Goal: Information Seeking & Learning: Learn about a topic

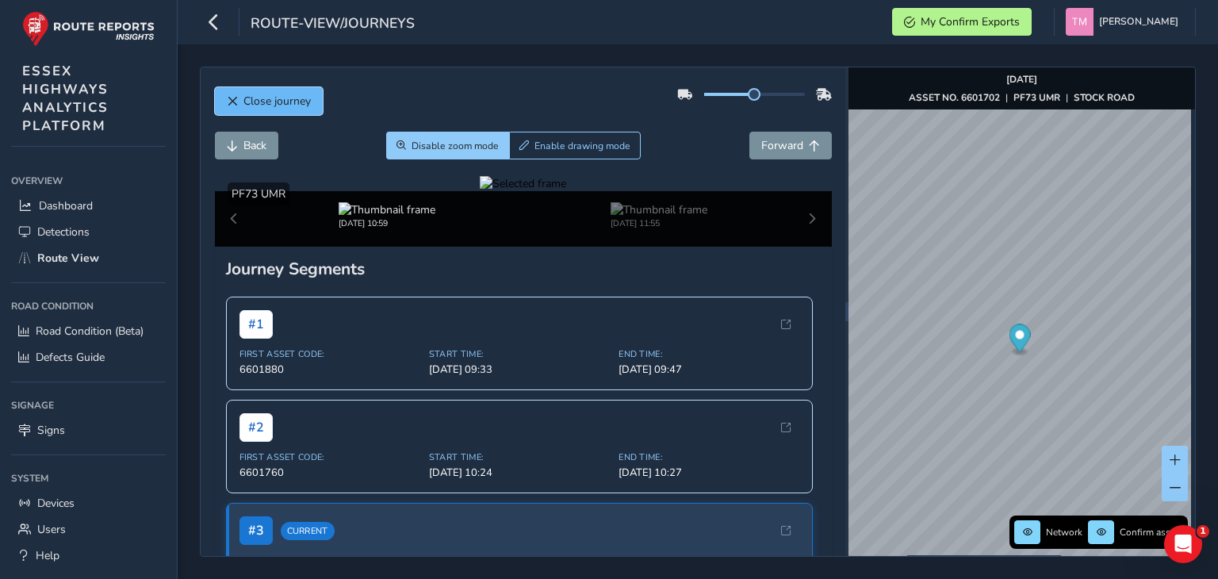
click at [297, 102] on span "Close journey" at bounding box center [276, 101] width 67 height 15
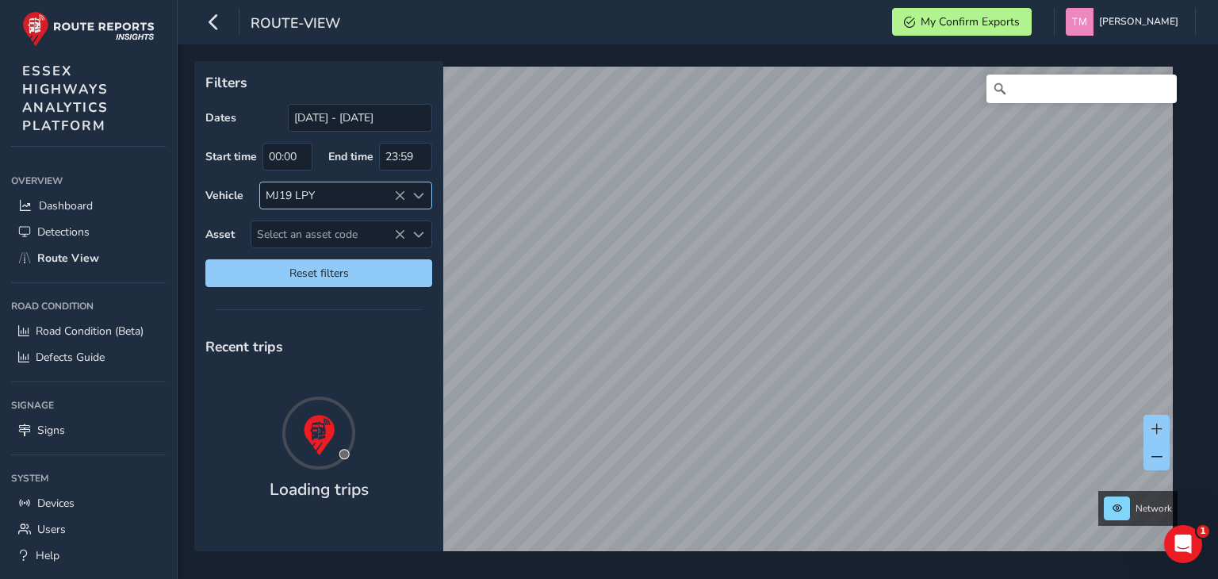
click at [400, 193] on icon at bounding box center [399, 195] width 11 height 11
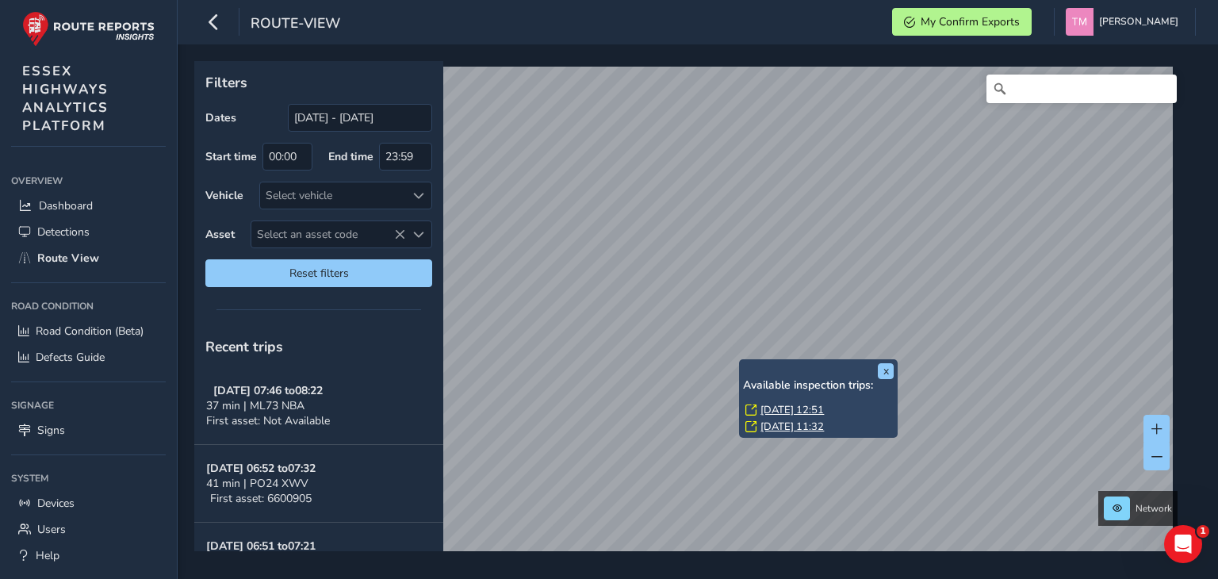
click at [772, 406] on link "[DATE] 12:51" at bounding box center [791, 410] width 63 height 14
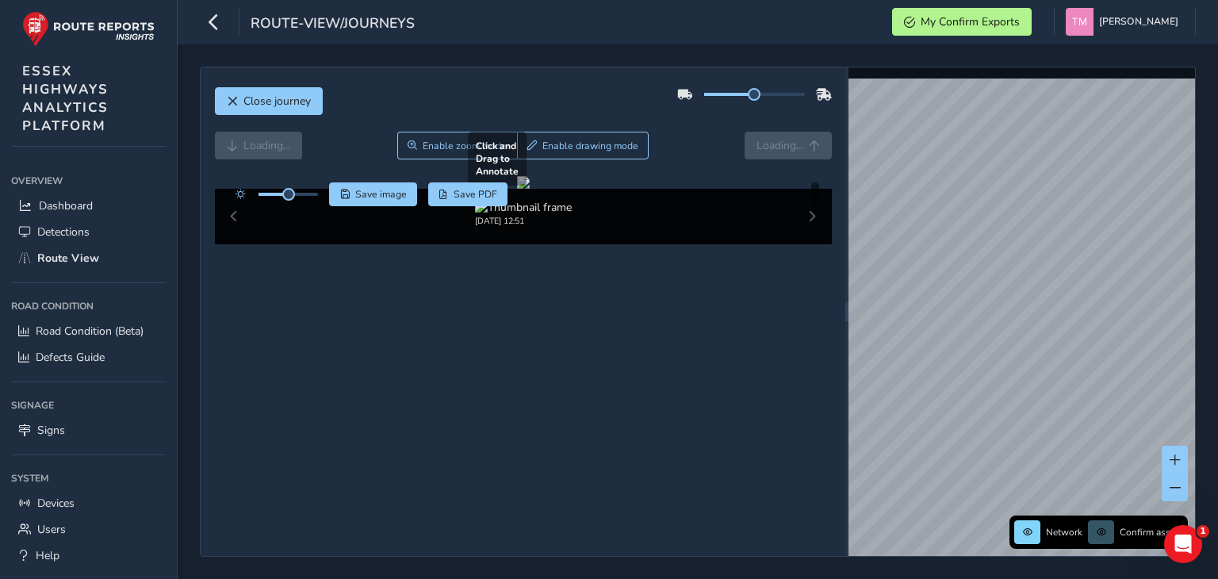
click at [530, 189] on div at bounding box center [523, 182] width 13 height 13
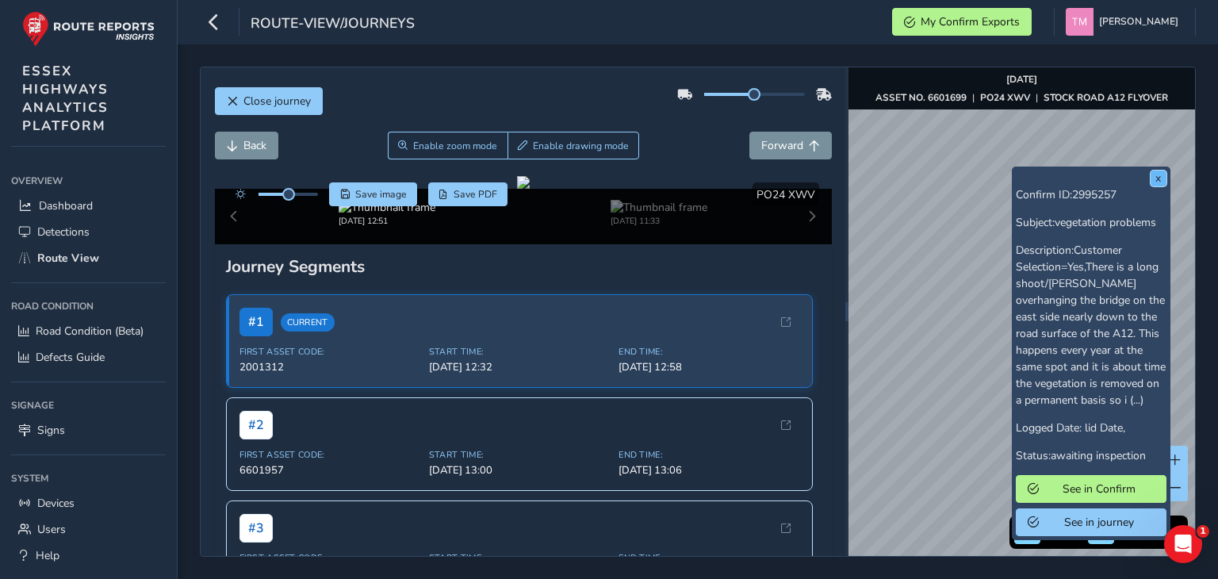
click at [1159, 182] on button "x" at bounding box center [1158, 178] width 16 height 16
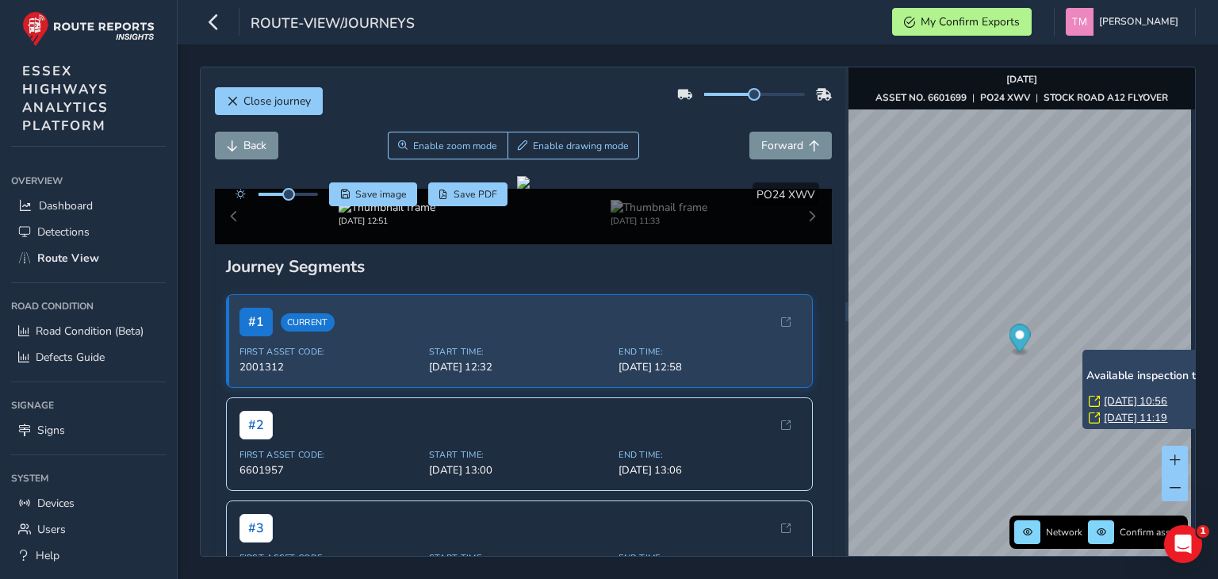
click at [1112, 398] on link "[DATE] 10:56" at bounding box center [1135, 401] width 63 height 14
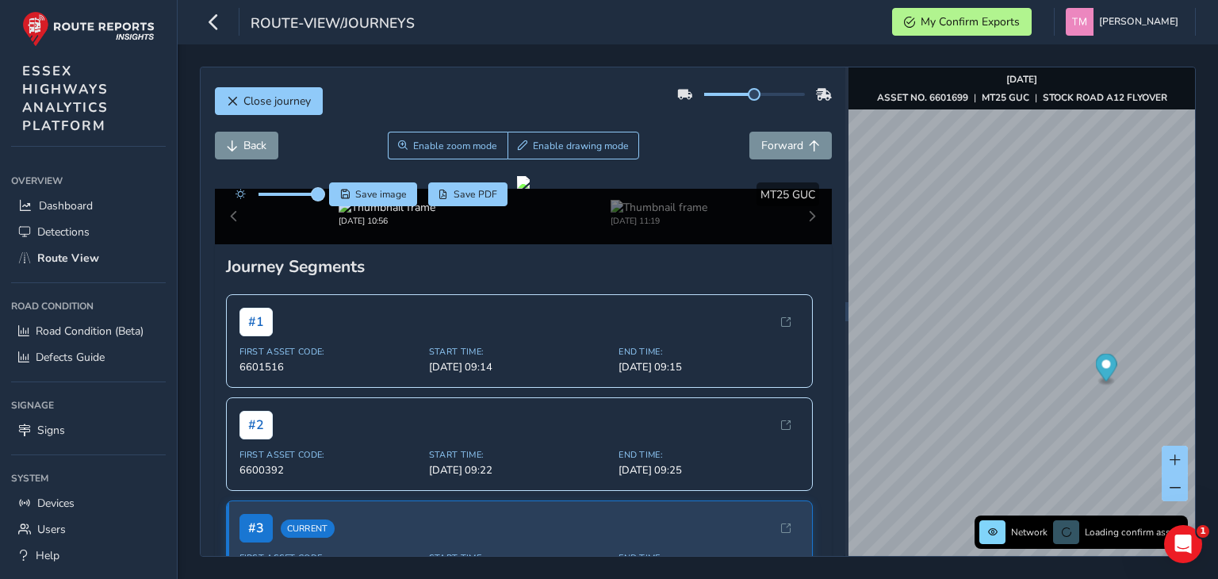
drag, startPoint x: 290, startPoint y: 194, endPoint x: 321, endPoint y: 194, distance: 30.9
click at [321, 194] on span at bounding box center [318, 194] width 13 height 13
click at [530, 189] on div at bounding box center [523, 182] width 13 height 13
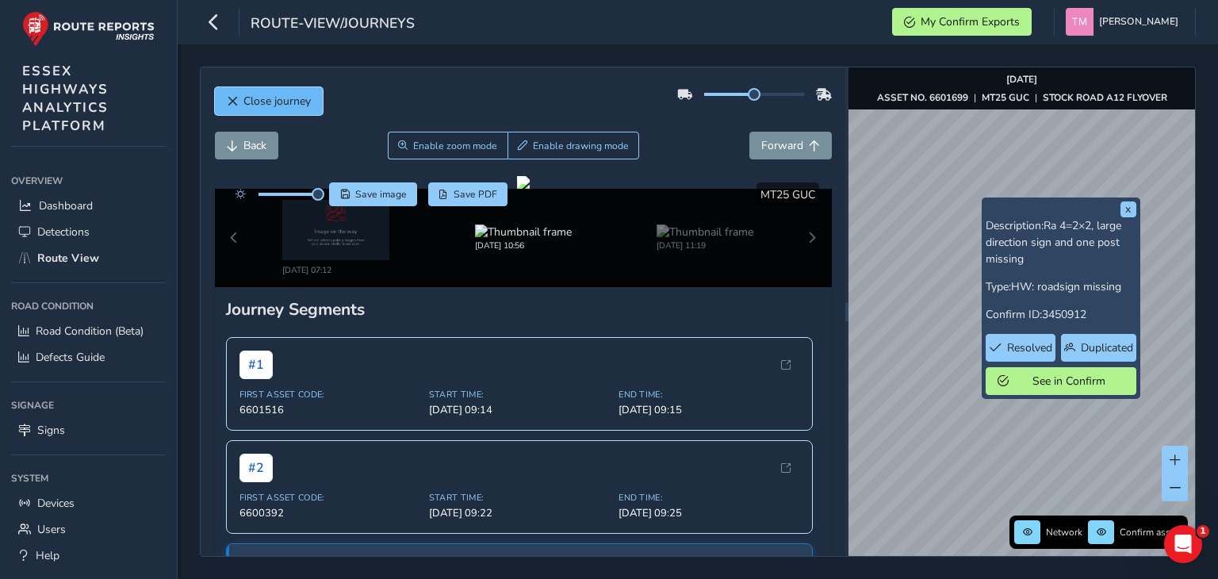
click at [278, 90] on button "Close journey" at bounding box center [269, 101] width 108 height 28
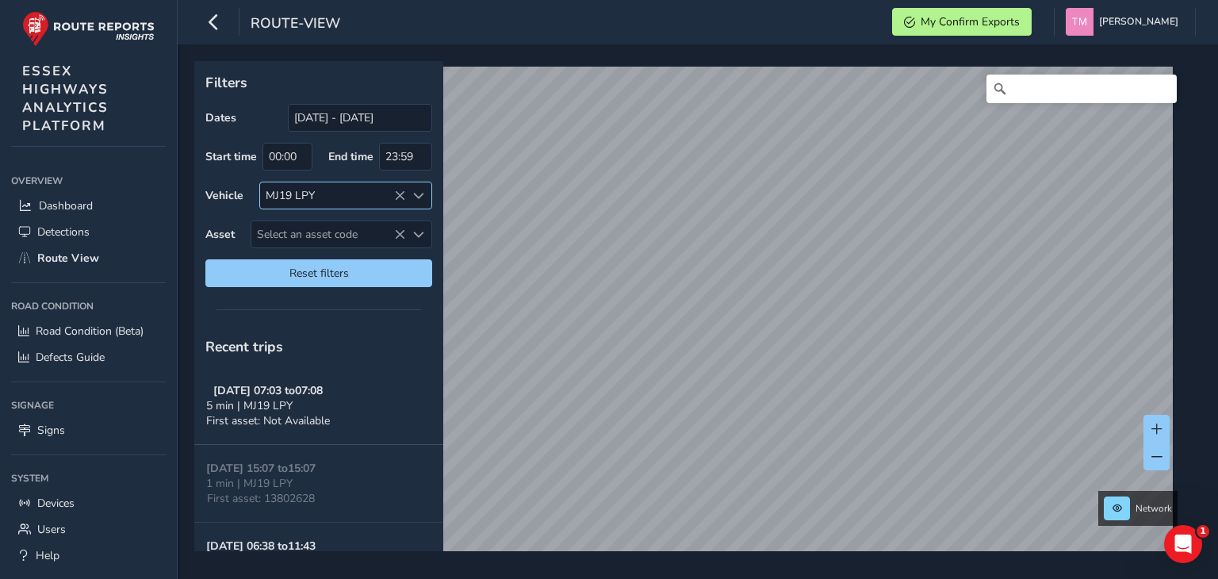
click at [400, 194] on icon at bounding box center [399, 195] width 11 height 11
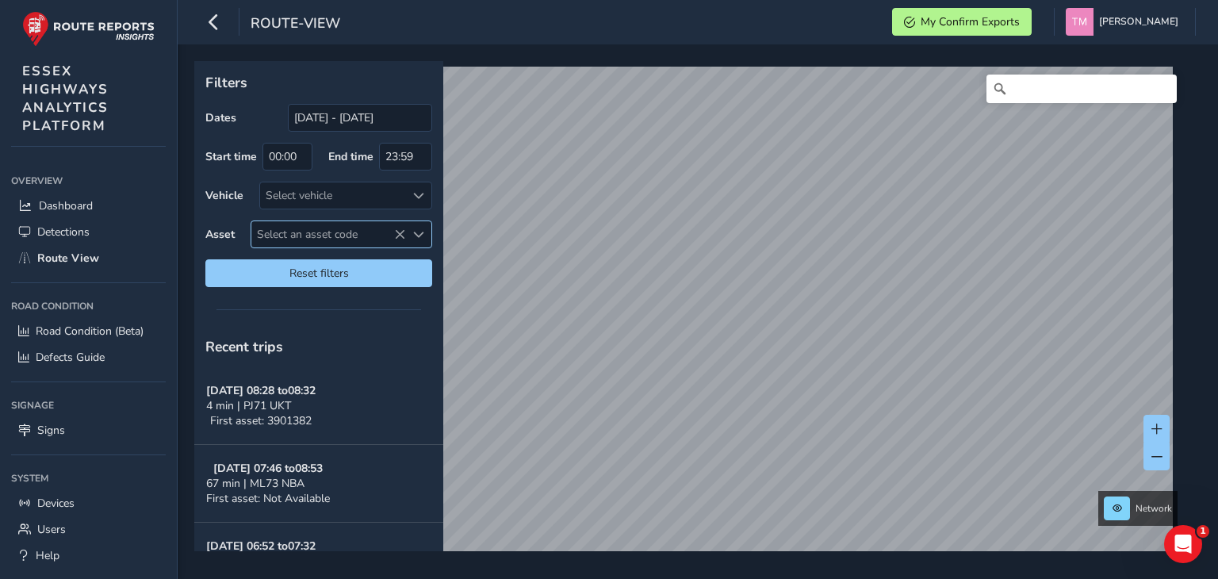
click at [360, 235] on span "Select an asset code" at bounding box center [328, 234] width 154 height 26
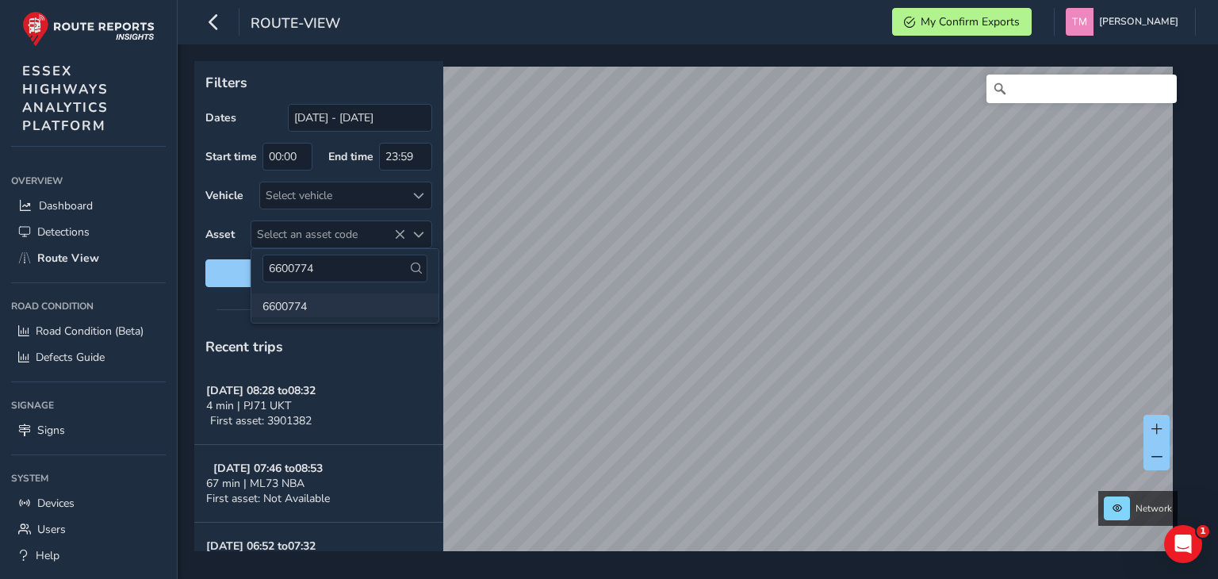
type input "6600774"
click at [306, 299] on li "6600774" at bounding box center [344, 305] width 187 height 24
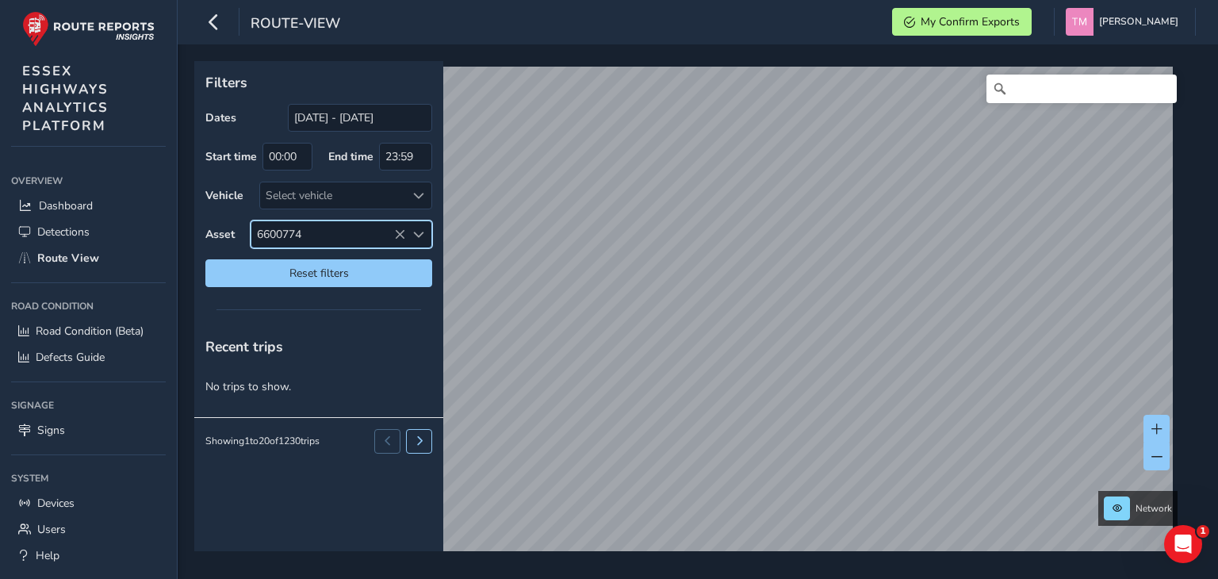
click at [296, 228] on span "6600774" at bounding box center [328, 234] width 154 height 26
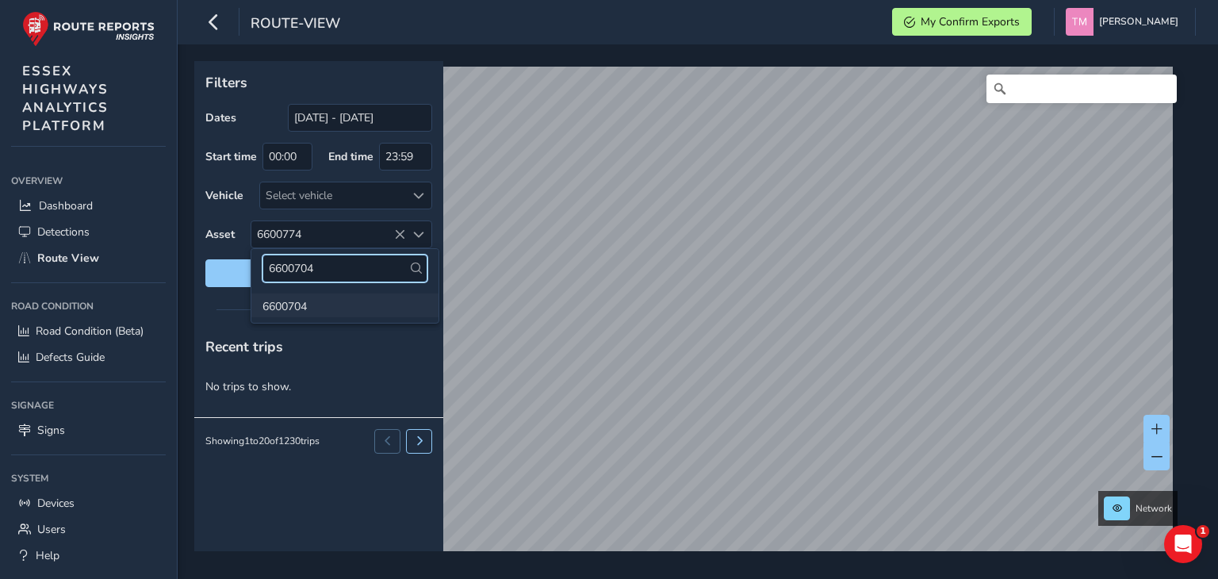
type input "6600704"
click at [328, 306] on li "6600704" at bounding box center [344, 305] width 187 height 24
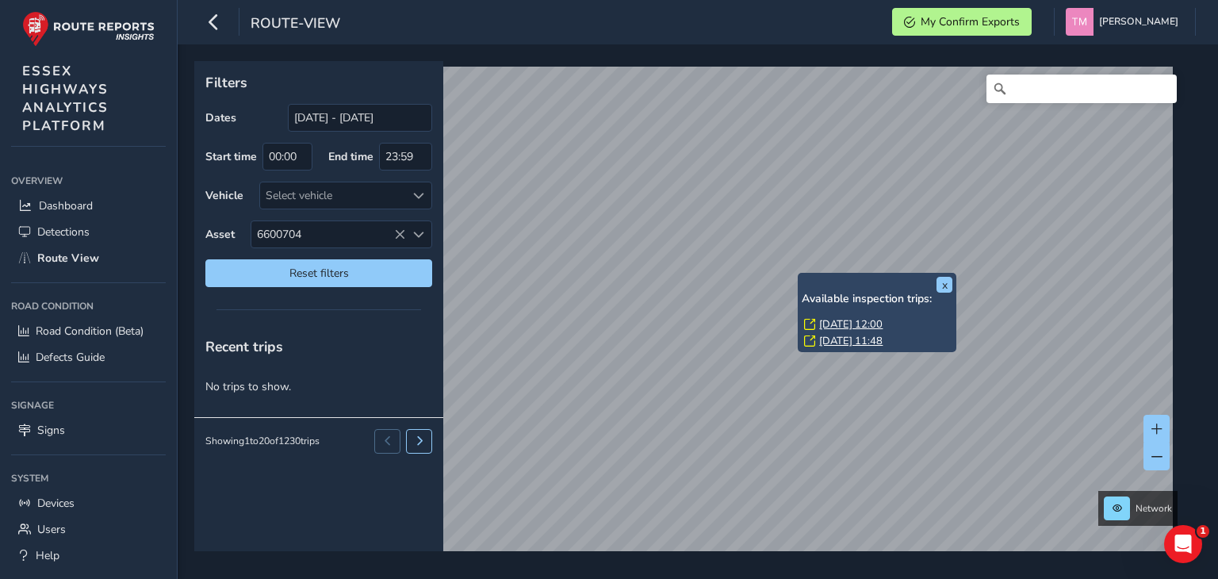
click at [841, 321] on link "[DATE] 12:00" at bounding box center [850, 324] width 63 height 14
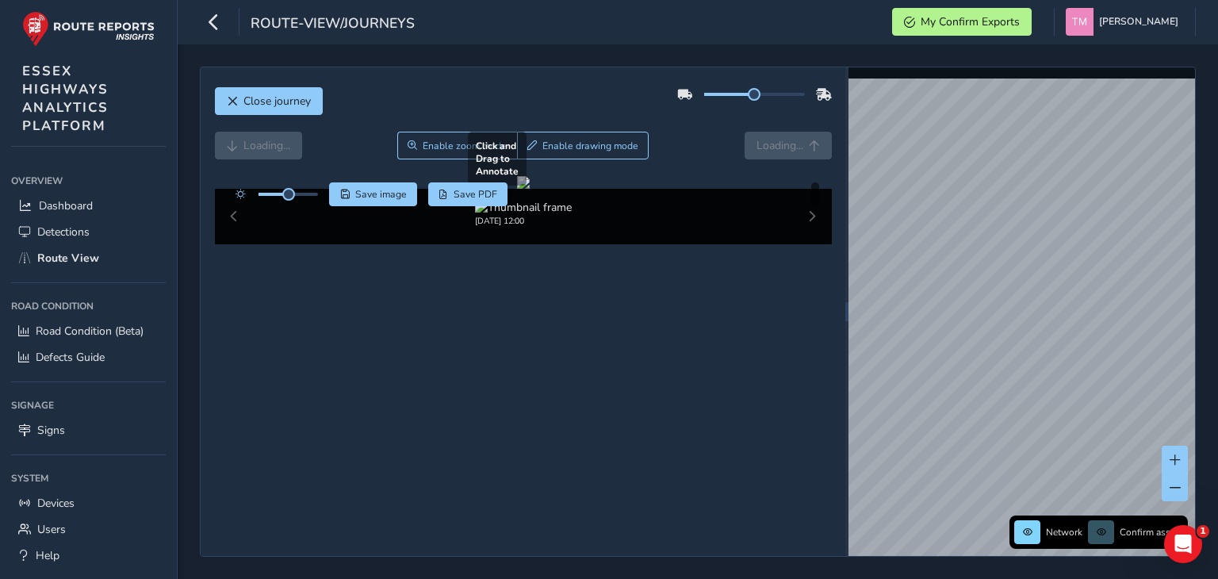
click at [530, 189] on div at bounding box center [523, 182] width 13 height 13
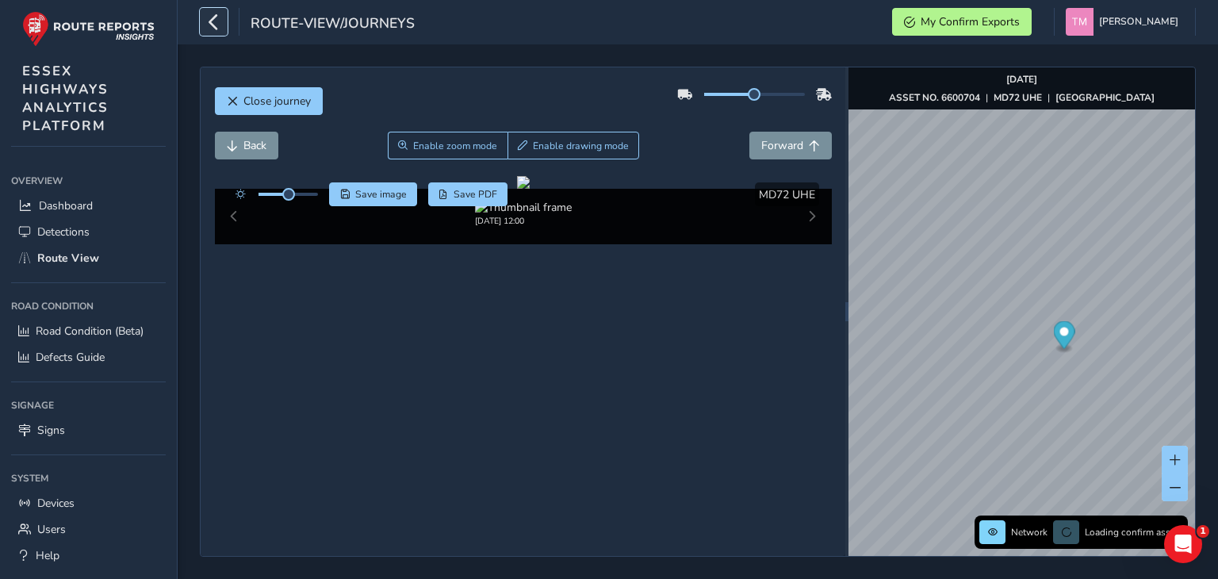
click at [202, 28] on button "button" at bounding box center [214, 22] width 28 height 28
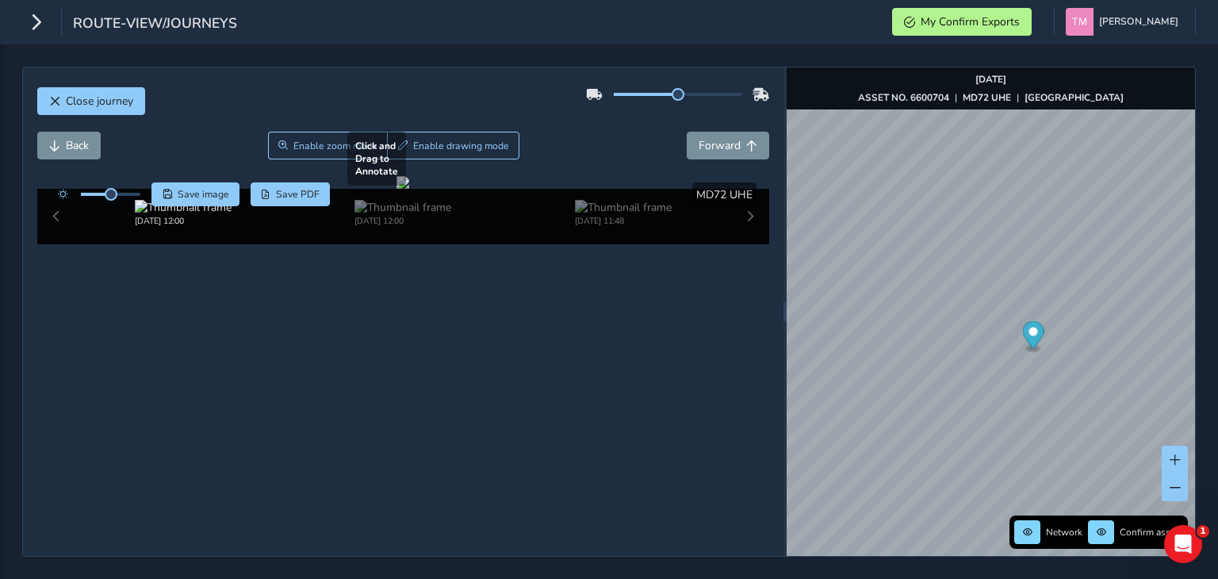
click at [409, 189] on div at bounding box center [402, 182] width 13 height 13
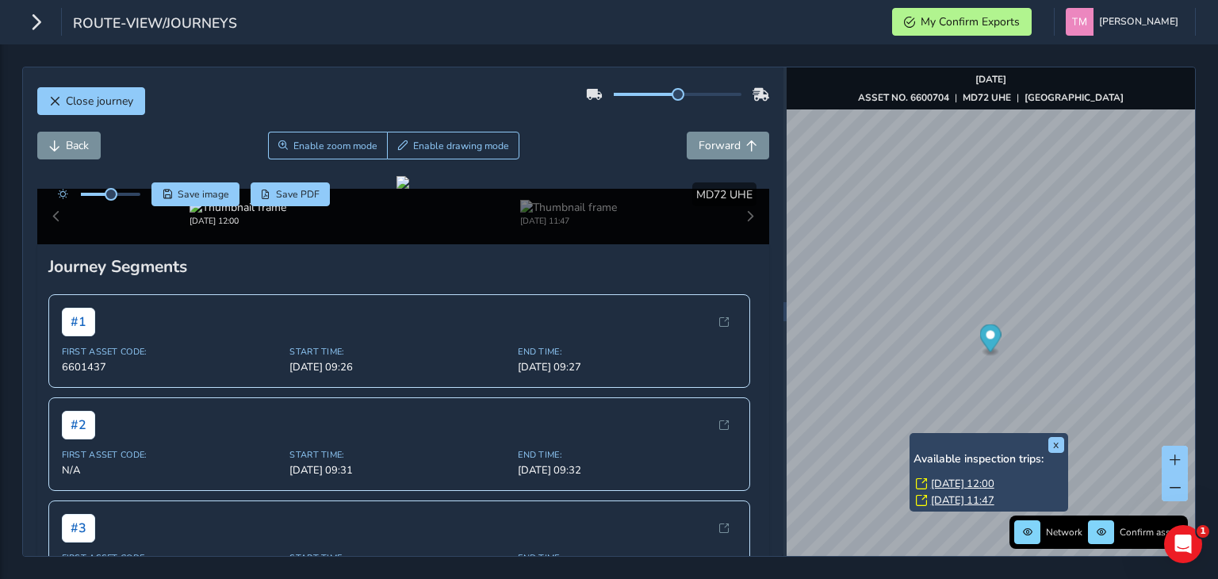
click at [985, 481] on link "[DATE] 12:00" at bounding box center [962, 483] width 63 height 14
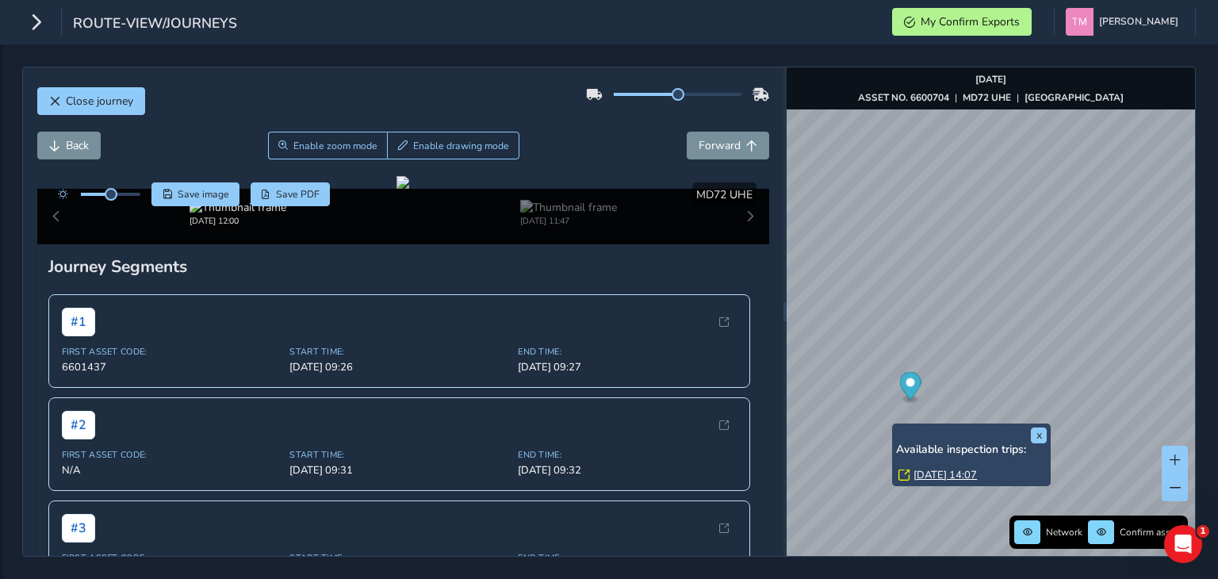
click at [977, 476] on link "[DATE] 14:07" at bounding box center [944, 475] width 63 height 14
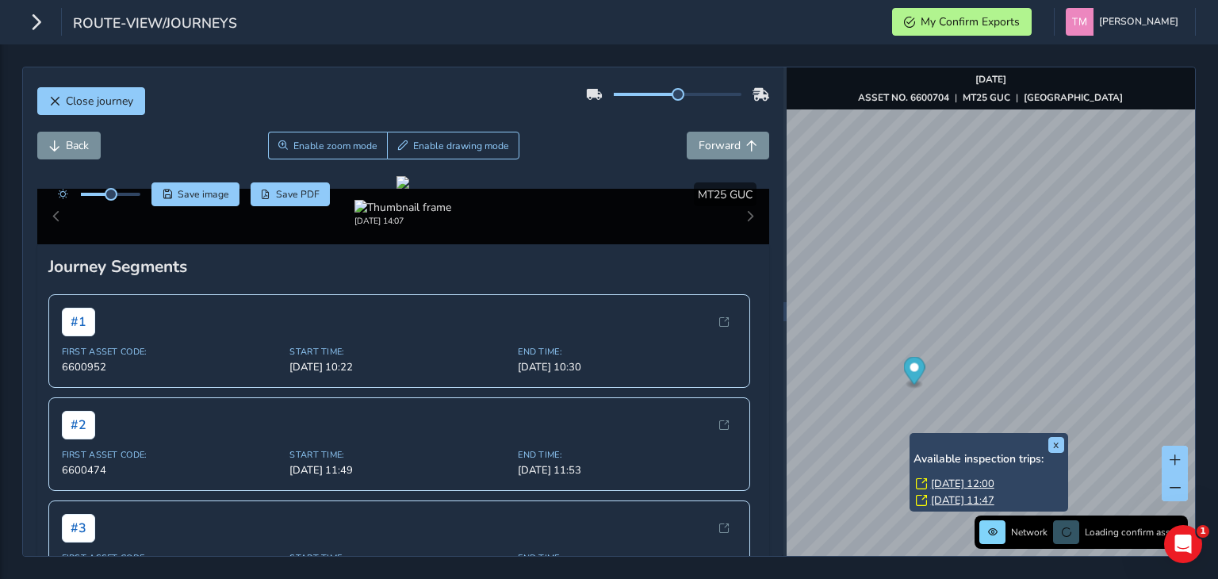
click at [963, 499] on link "[DATE] 11:47" at bounding box center [962, 500] width 63 height 14
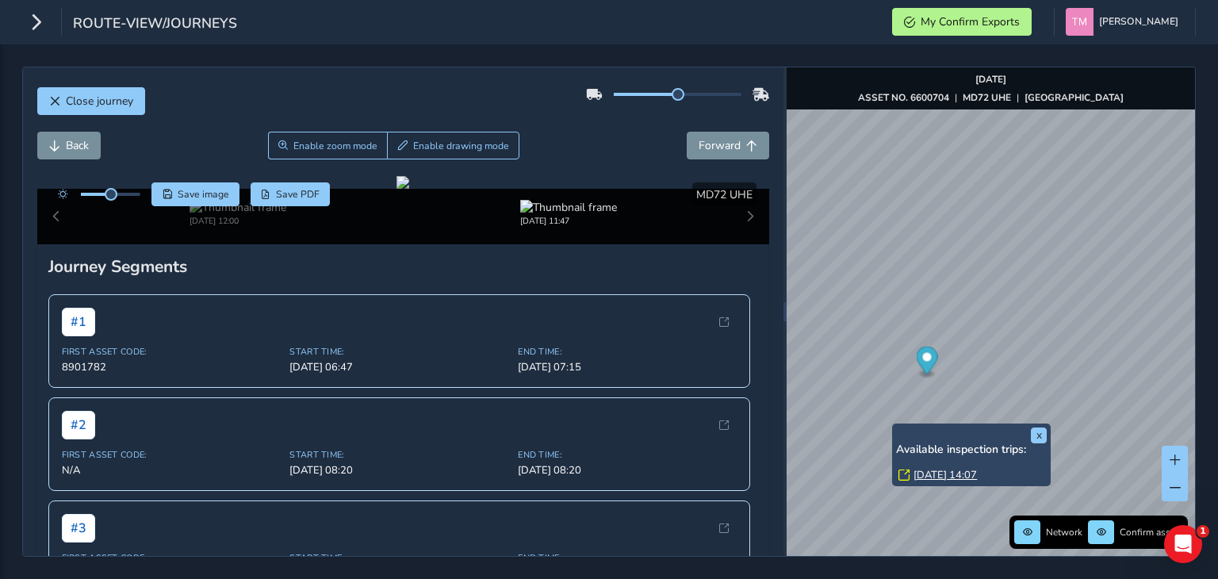
click at [924, 473] on link "[DATE] 14:07" at bounding box center [944, 475] width 63 height 14
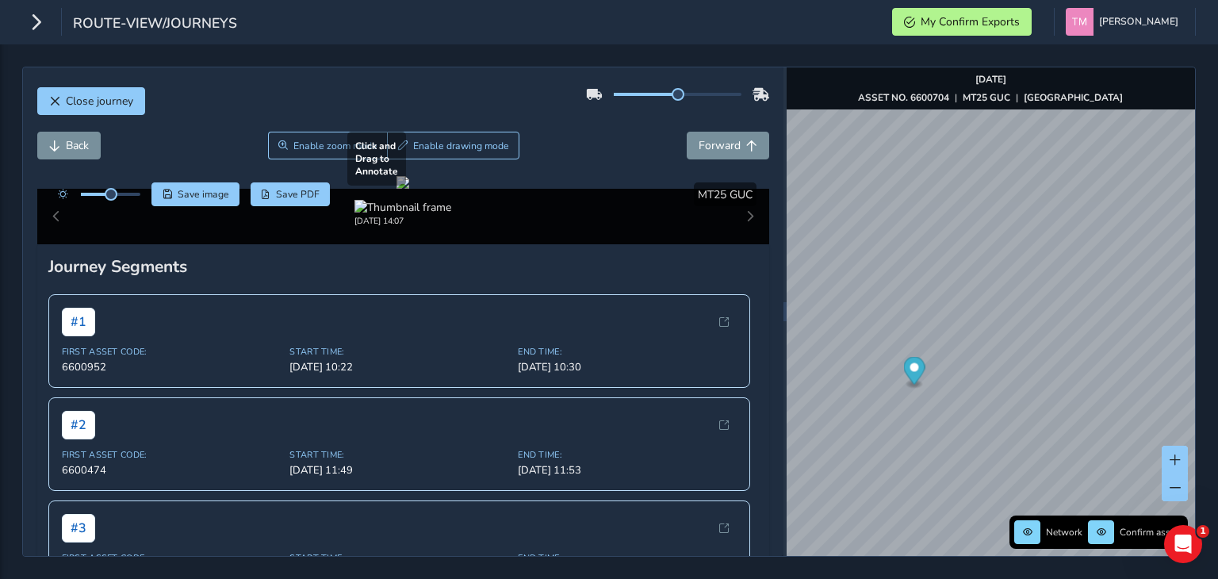
click at [409, 189] on div at bounding box center [402, 182] width 13 height 13
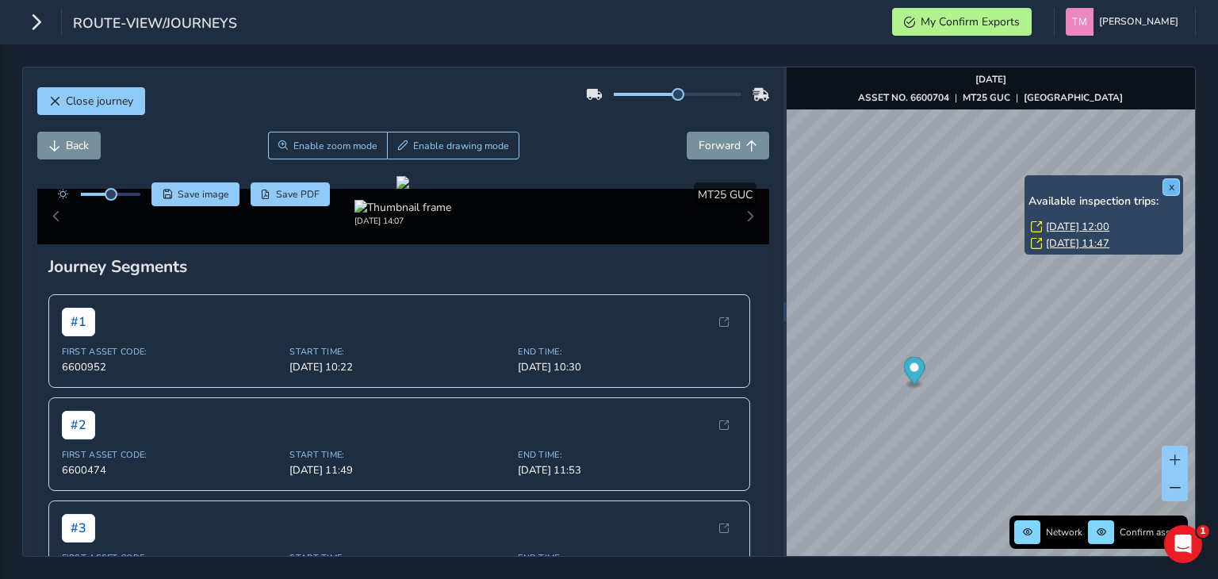
click at [1172, 188] on button "x" at bounding box center [1171, 187] width 16 height 16
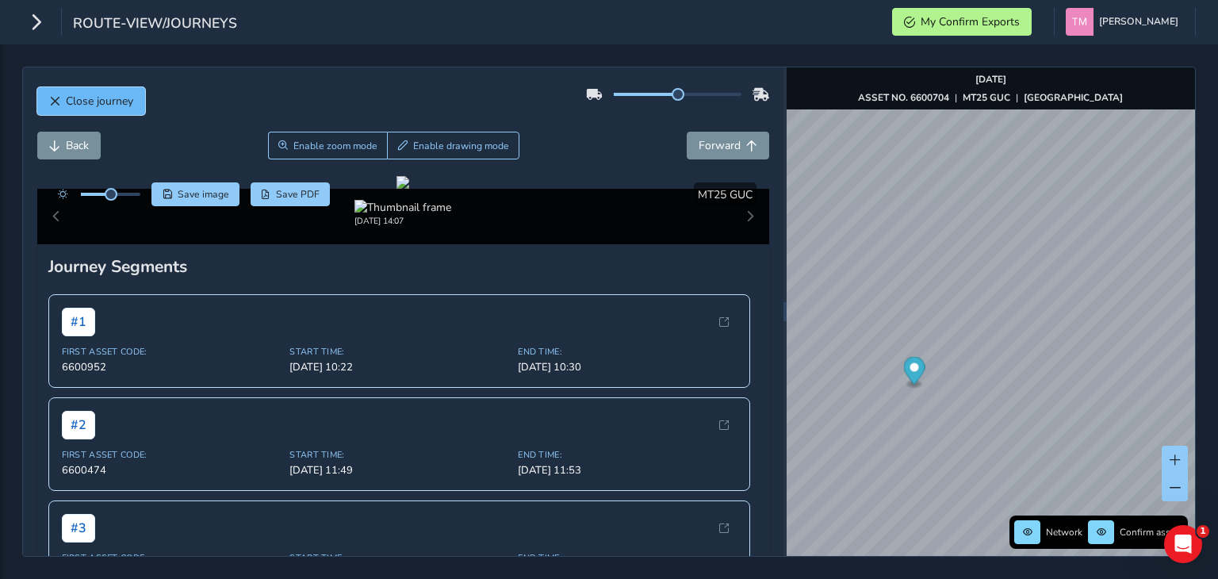
click at [83, 94] on span "Close journey" at bounding box center [99, 101] width 67 height 15
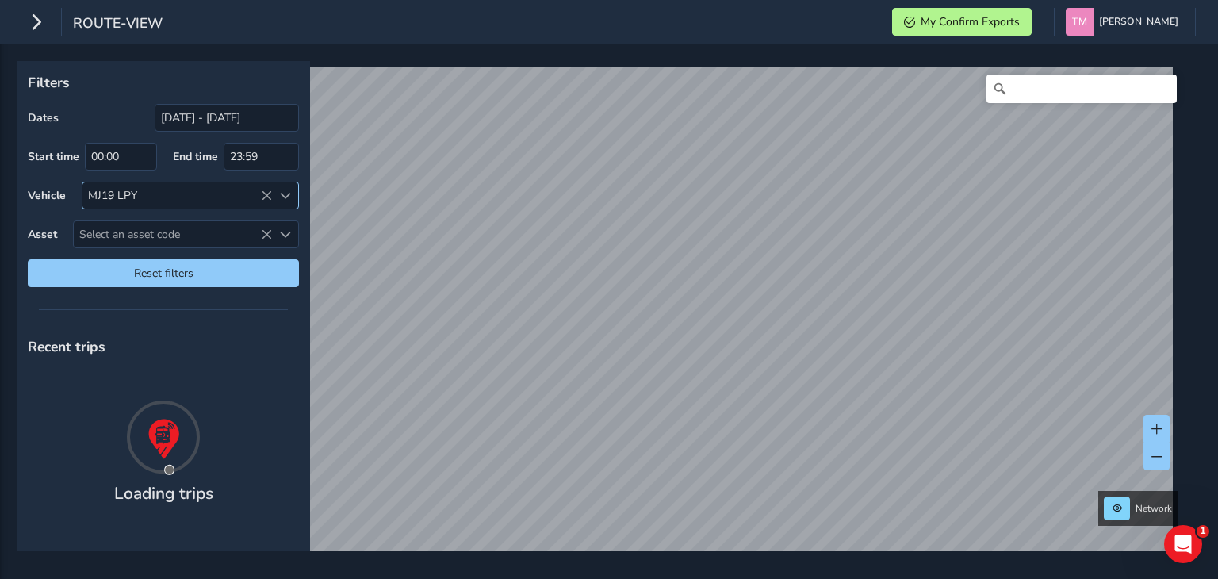
click at [265, 195] on icon at bounding box center [266, 195] width 11 height 11
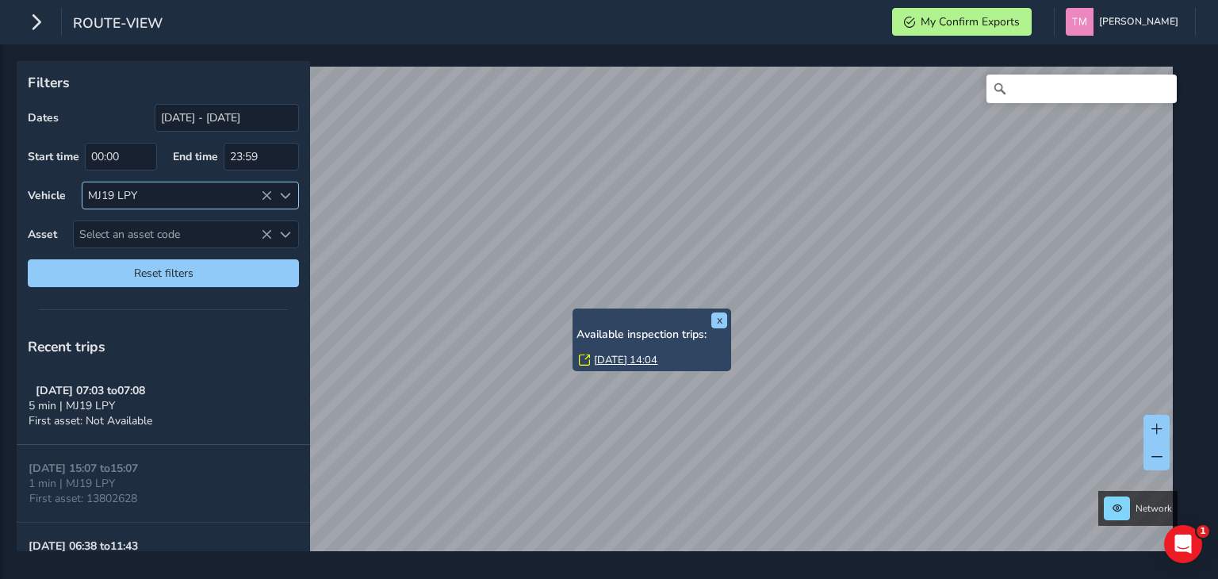
click at [631, 357] on link "[DATE] 14:04" at bounding box center [625, 360] width 63 height 14
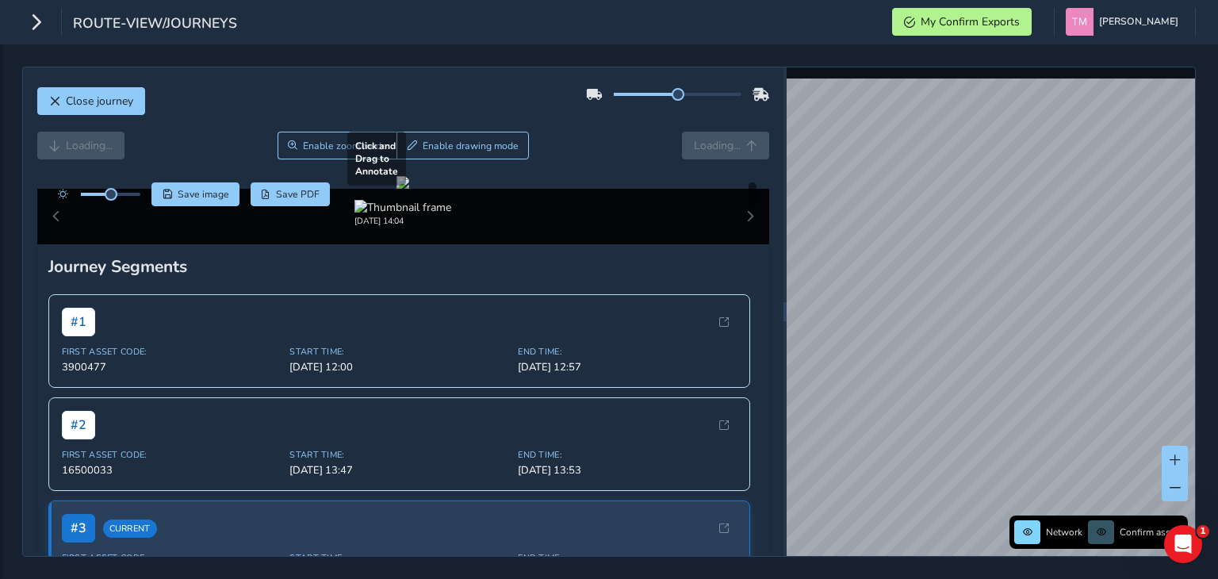
click at [409, 189] on div at bounding box center [402, 182] width 13 height 13
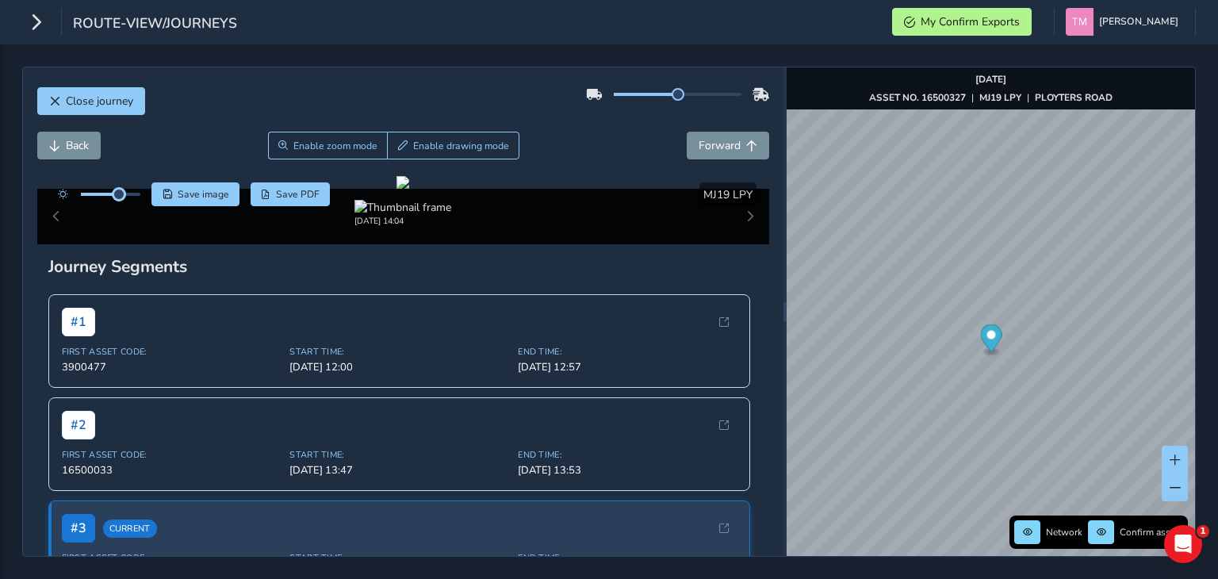
drag, startPoint x: 112, startPoint y: 191, endPoint x: 119, endPoint y: 186, distance: 8.6
click at [119, 186] on div at bounding box center [95, 194] width 91 height 24
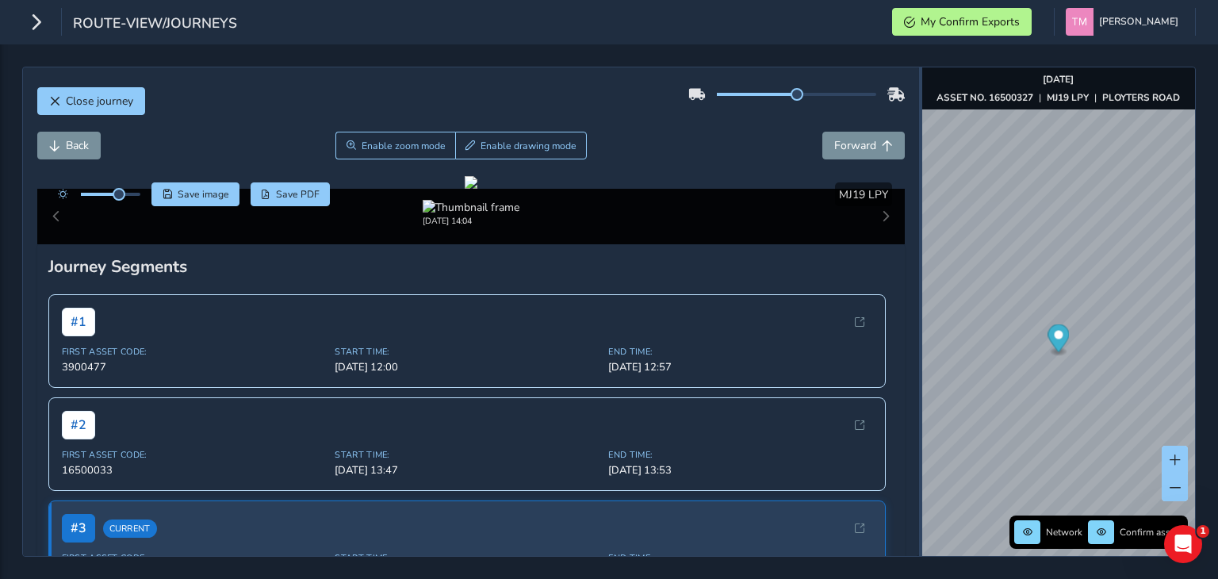
drag, startPoint x: 783, startPoint y: 324, endPoint x: 919, endPoint y: 331, distance: 135.8
click at [919, 331] on div at bounding box center [920, 311] width 3 height 488
